Goal: Navigation & Orientation: Find specific page/section

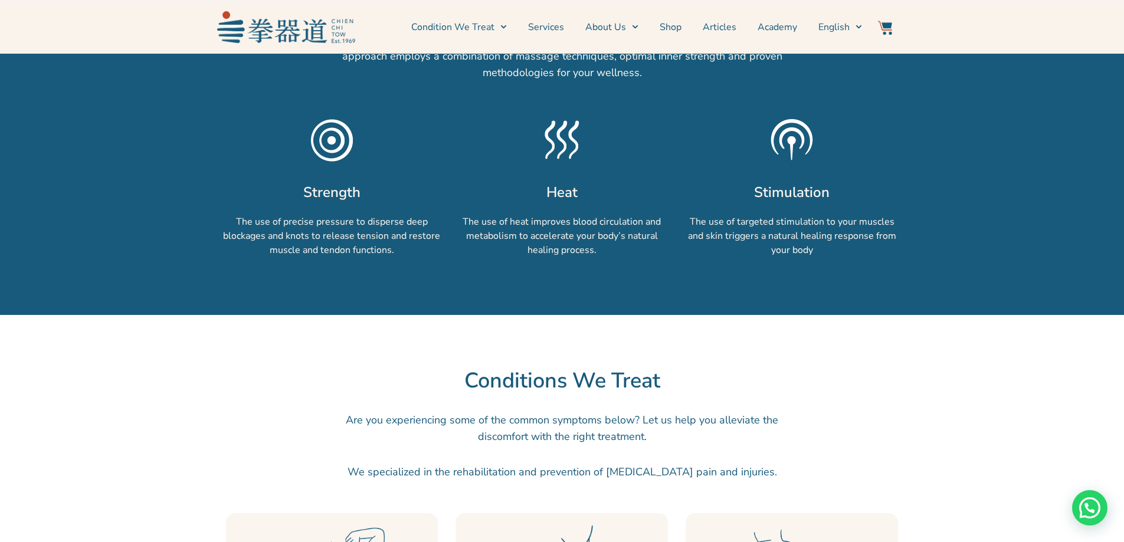
scroll to position [531, 0]
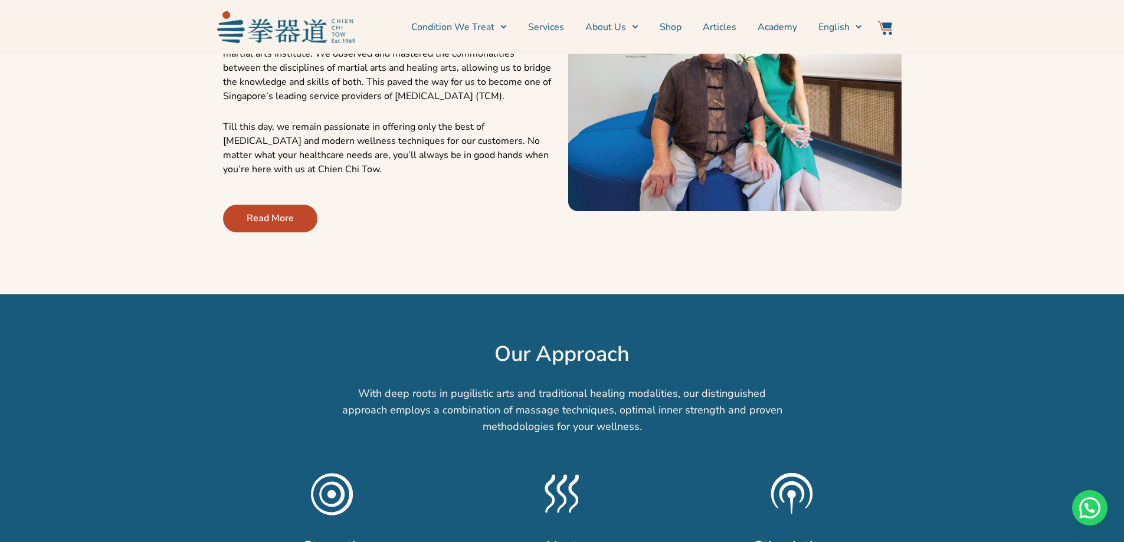
click at [278, 223] on span "Read More" at bounding box center [270, 218] width 47 height 14
click at [277, 226] on link "Read More" at bounding box center [270, 219] width 94 height 28
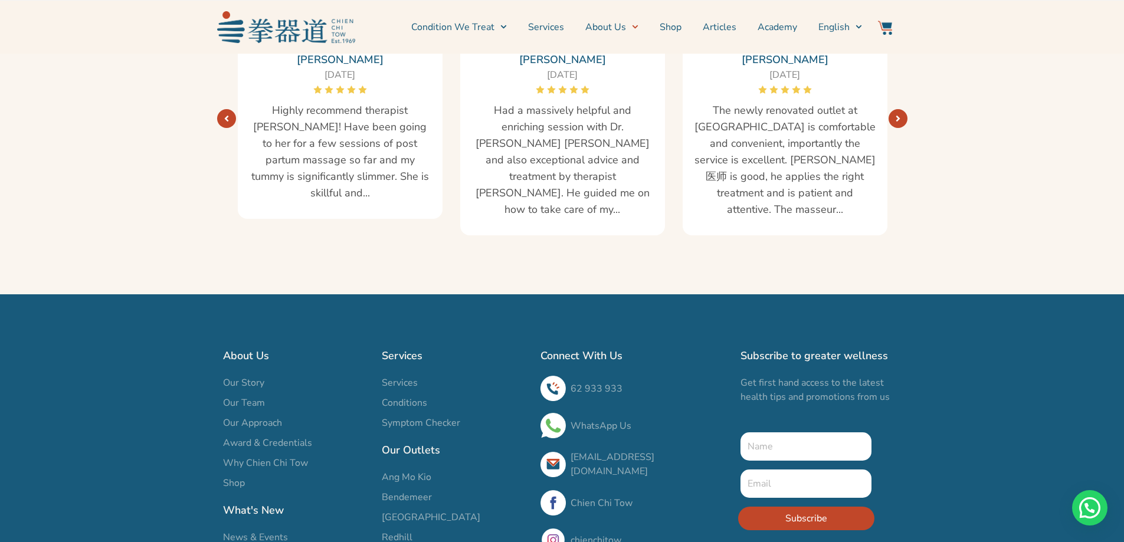
scroll to position [2165, 0]
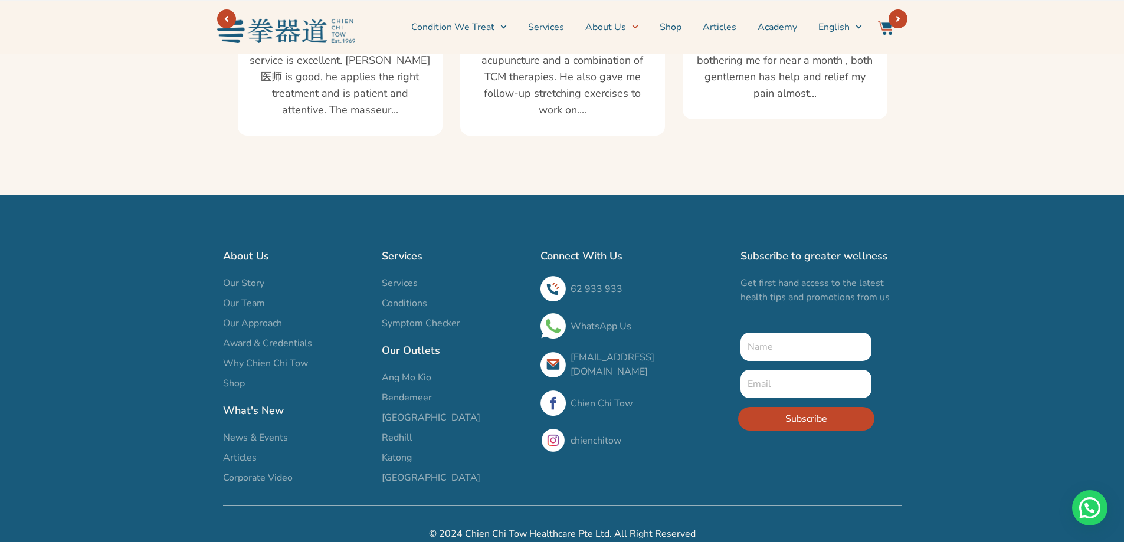
click at [247, 296] on span "Our Team" at bounding box center [244, 303] width 42 height 14
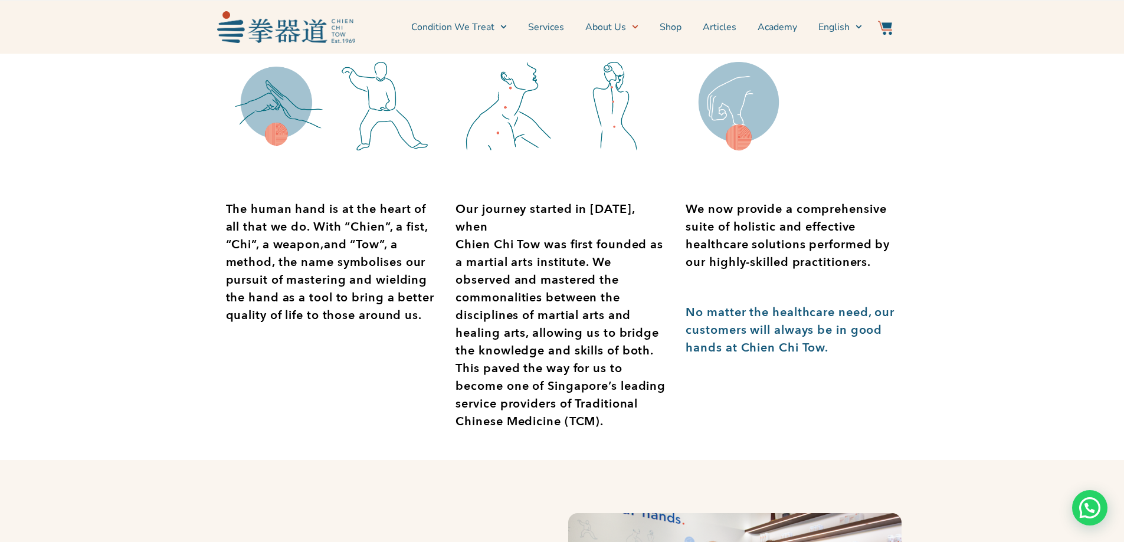
scroll to position [127, 0]
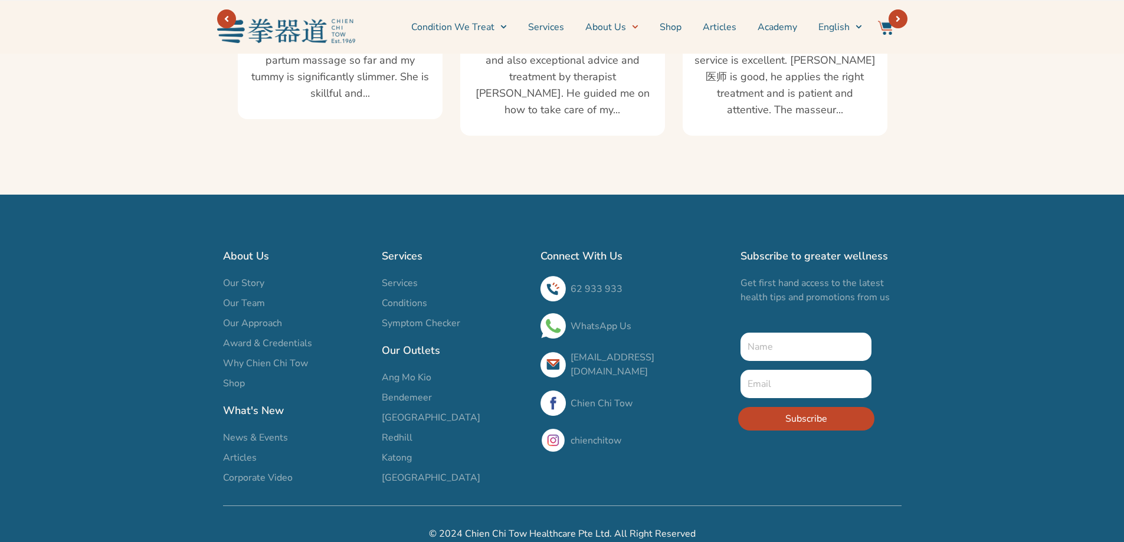
scroll to position [2165, 0]
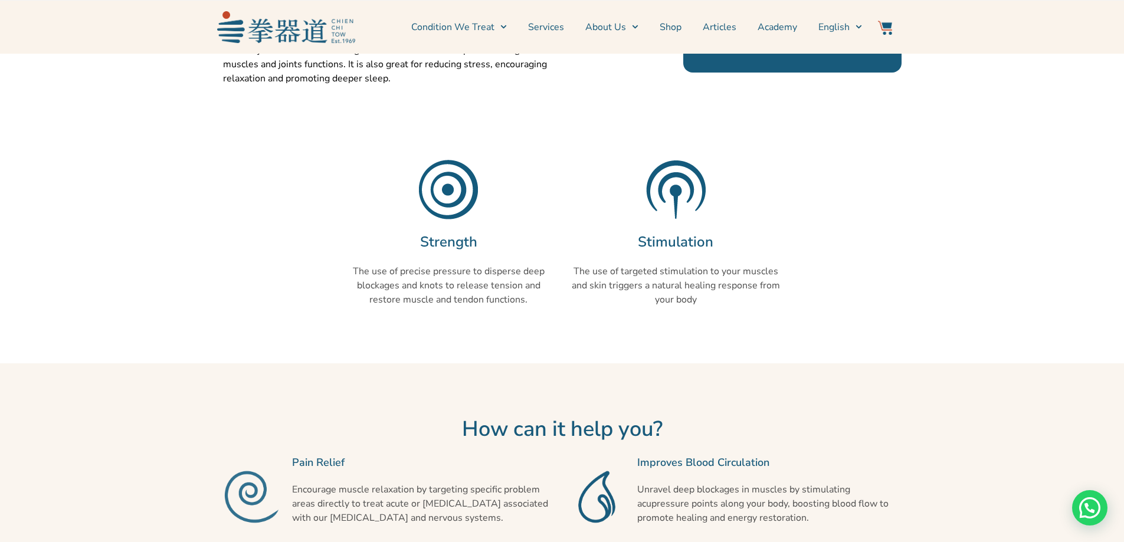
scroll to position [236, 0]
